Goal: Information Seeking & Learning: Find specific fact

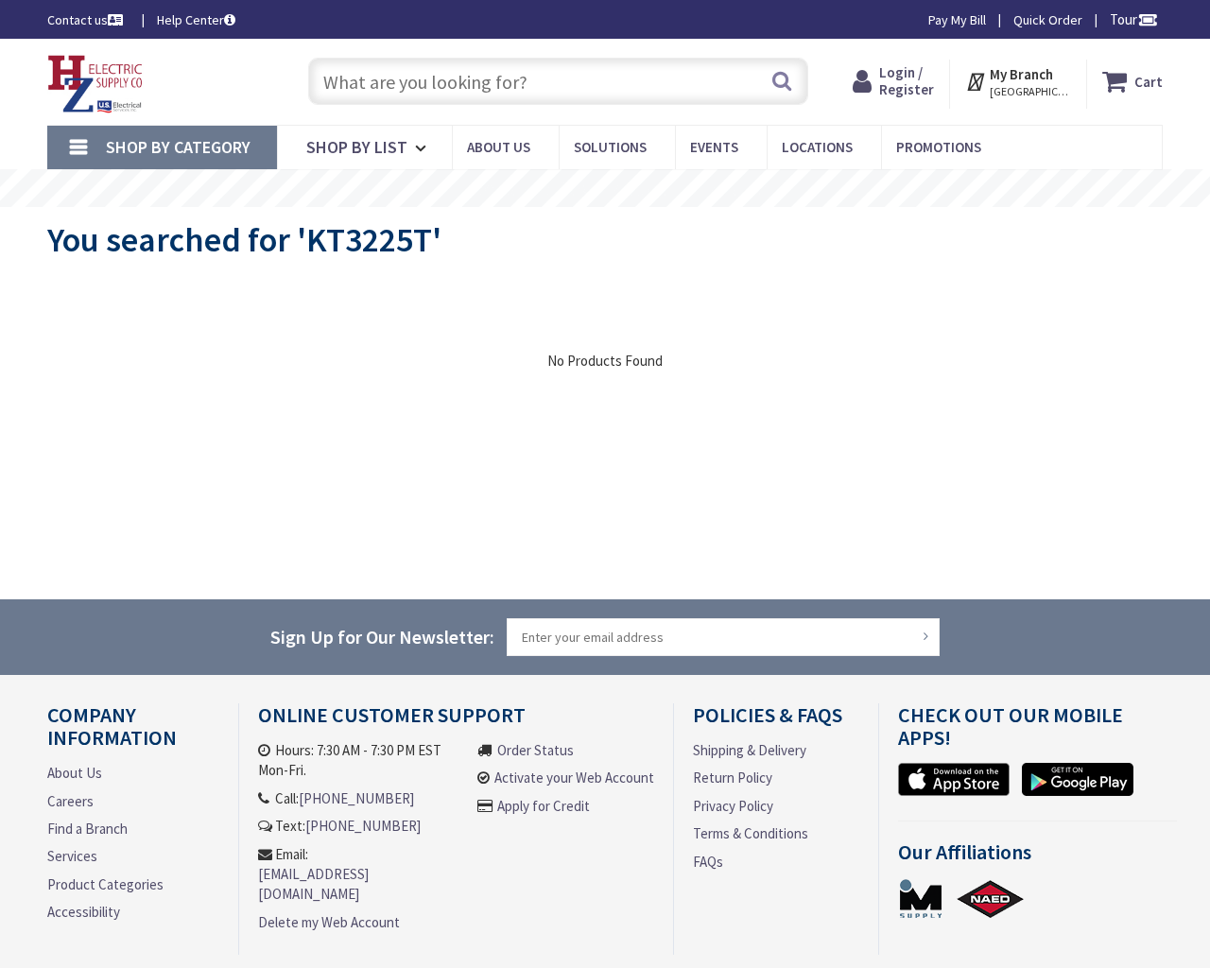
type input "QHWH+8VR, [STREET_ADDRESS]"
